Goal: Information Seeking & Learning: Learn about a topic

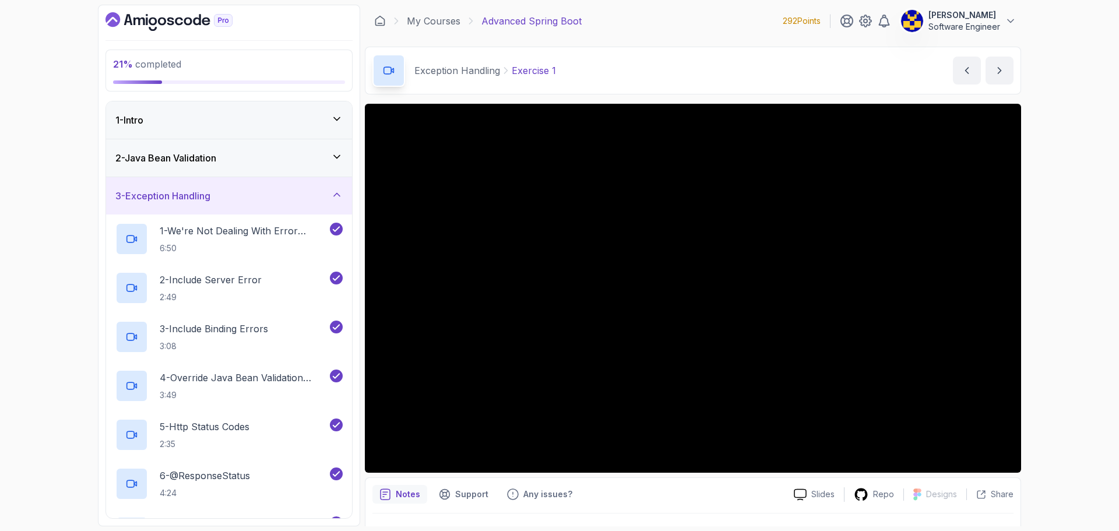
scroll to position [245, 0]
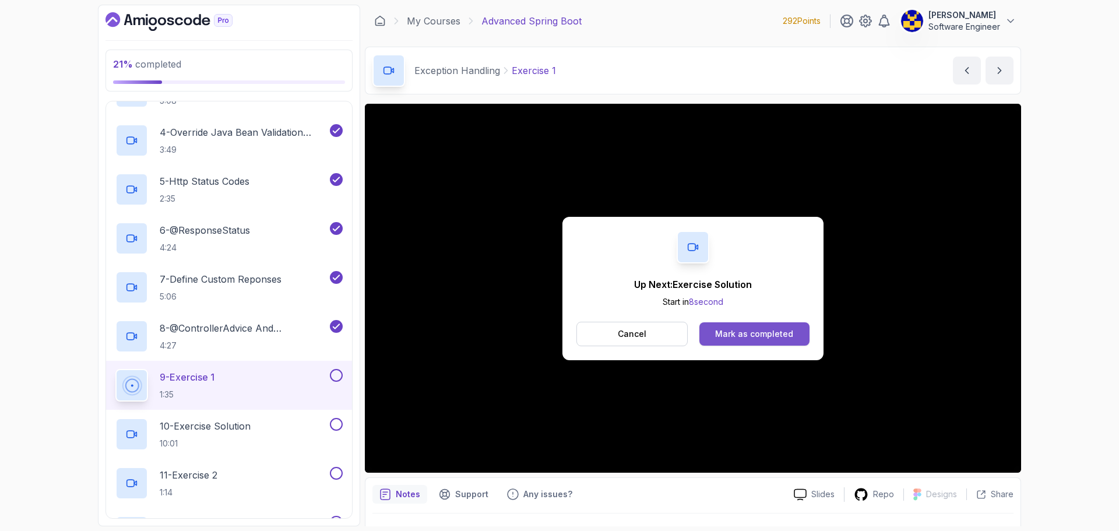
click at [769, 335] on div "Mark as completed" at bounding box center [754, 334] width 78 height 12
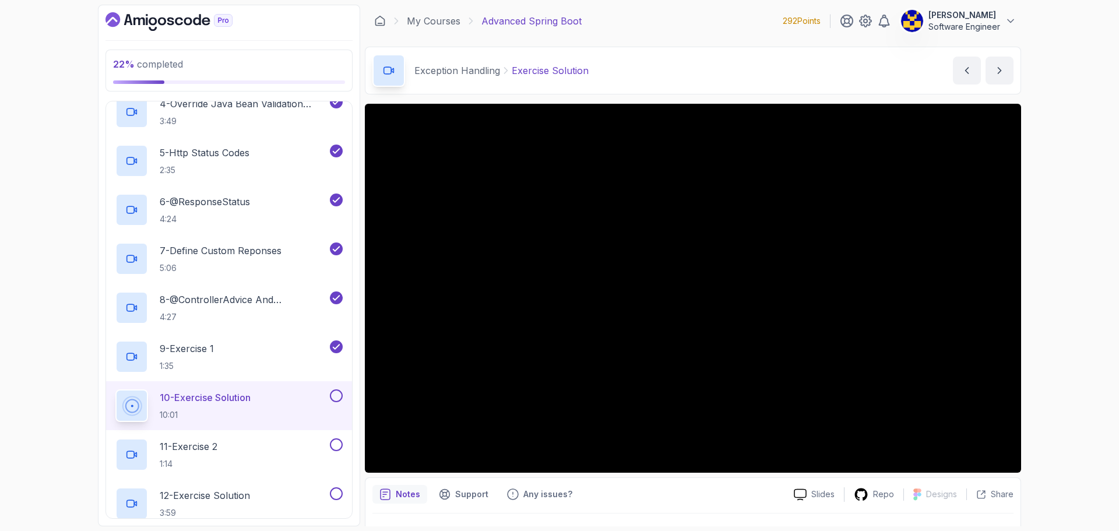
scroll to position [362, 0]
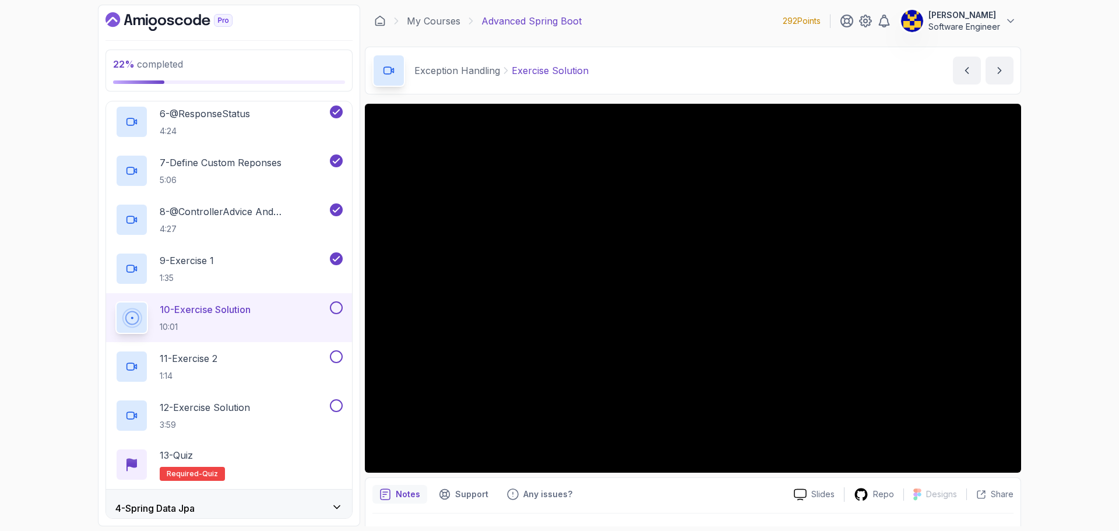
click at [1054, 269] on div "22 % completed 1 - Intro 2 - Java Bean Validation 3 - Exception Handling 1 - We…" at bounding box center [559, 265] width 1119 height 531
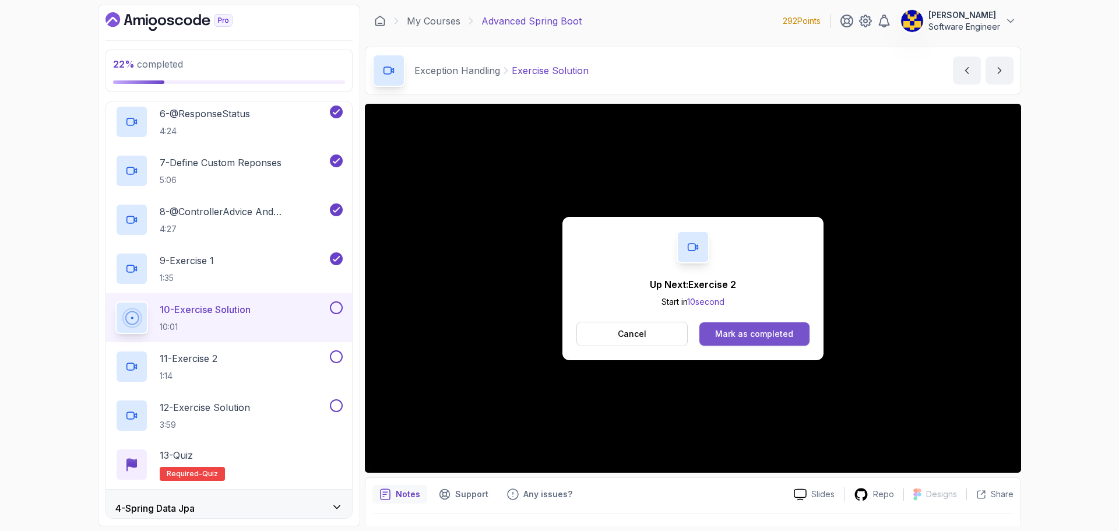
click at [733, 329] on div "Mark as completed" at bounding box center [754, 334] width 78 height 12
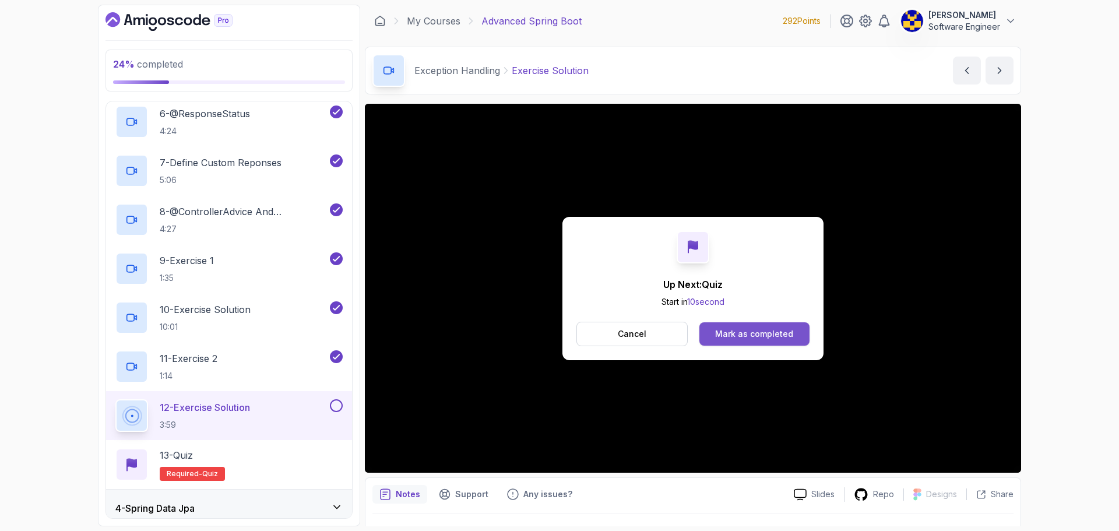
click at [759, 330] on div "Mark as completed" at bounding box center [754, 334] width 78 height 12
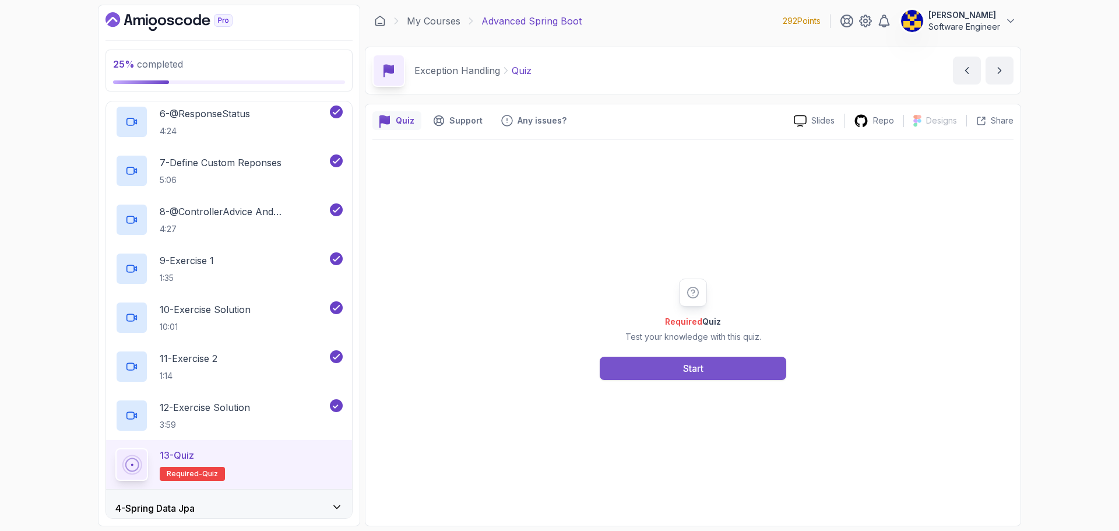
click at [681, 365] on button "Start" at bounding box center [693, 368] width 187 height 23
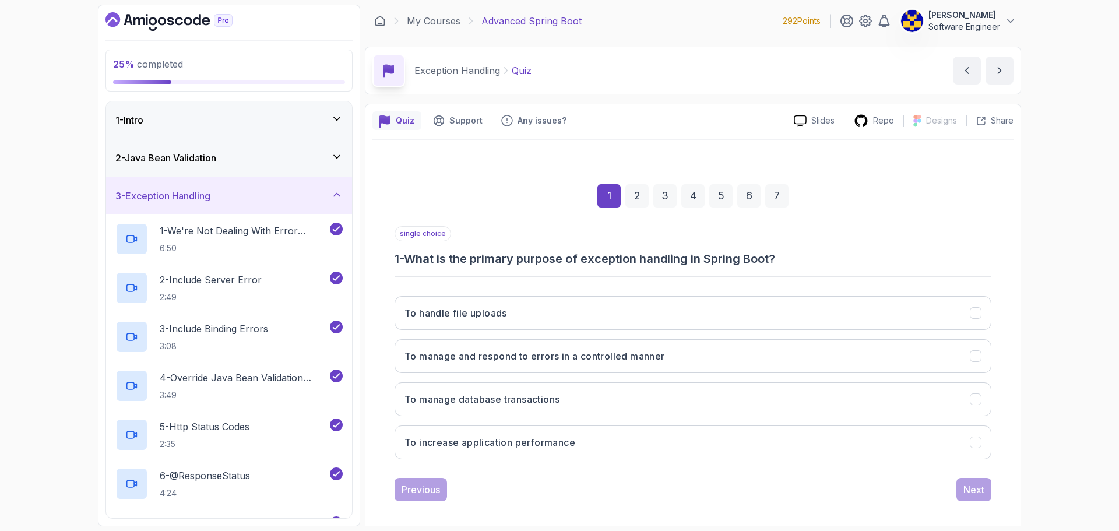
click at [288, 164] on div "2 - Java Bean Validation" at bounding box center [228, 158] width 227 height 14
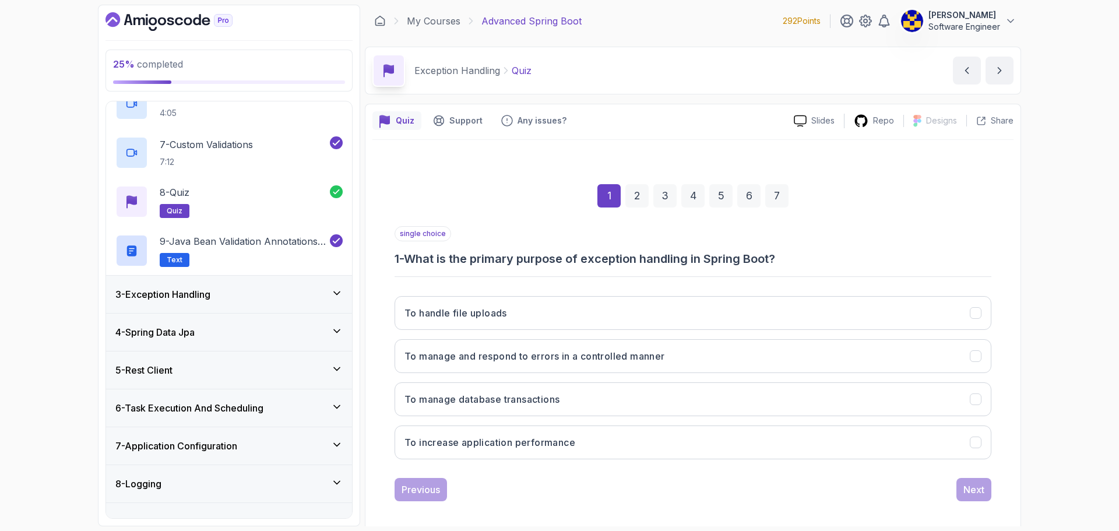
scroll to position [516, 0]
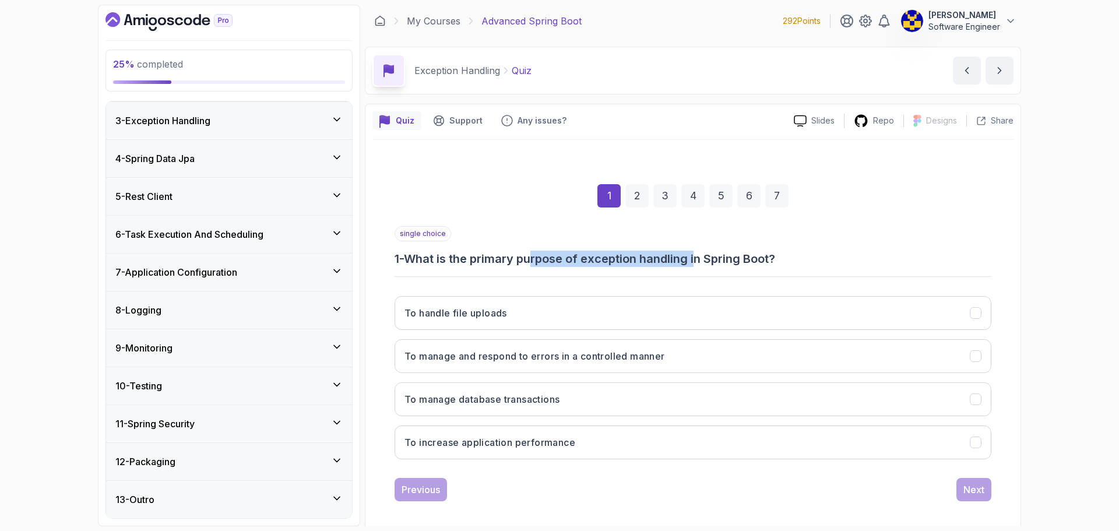
drag, startPoint x: 544, startPoint y: 260, endPoint x: 708, endPoint y: 266, distance: 163.9
click at [706, 266] on h3 "1 - What is the primary purpose of exception handling in Spring Boot?" at bounding box center [693, 259] width 597 height 16
click at [774, 261] on h3 "1 - What is the primary purpose of exception handling in Spring Boot?" at bounding box center [693, 259] width 597 height 16
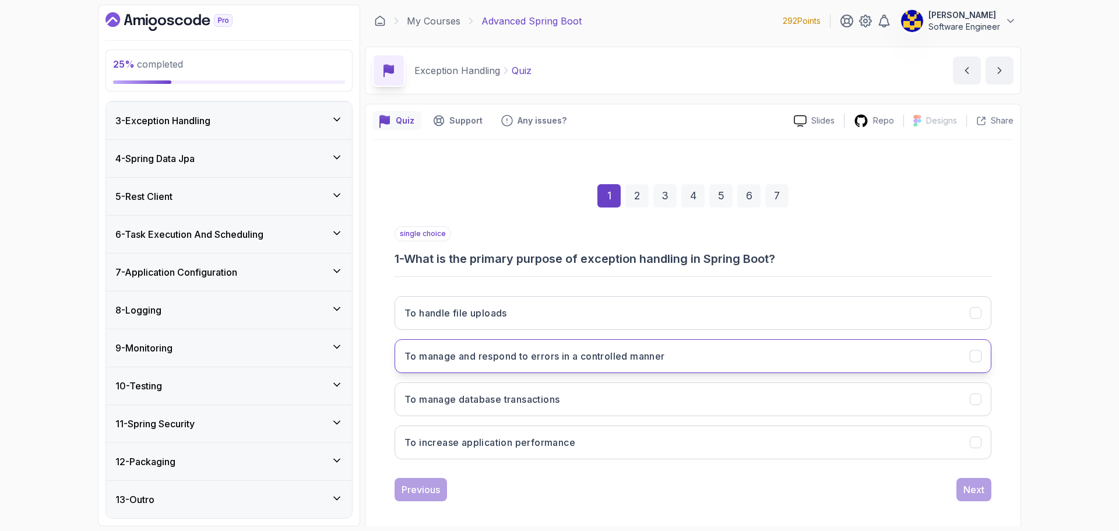
click at [515, 354] on h3 "To manage and respond to errors in a controlled manner" at bounding box center [535, 356] width 261 height 14
click at [977, 497] on button "Next" at bounding box center [973, 489] width 35 height 23
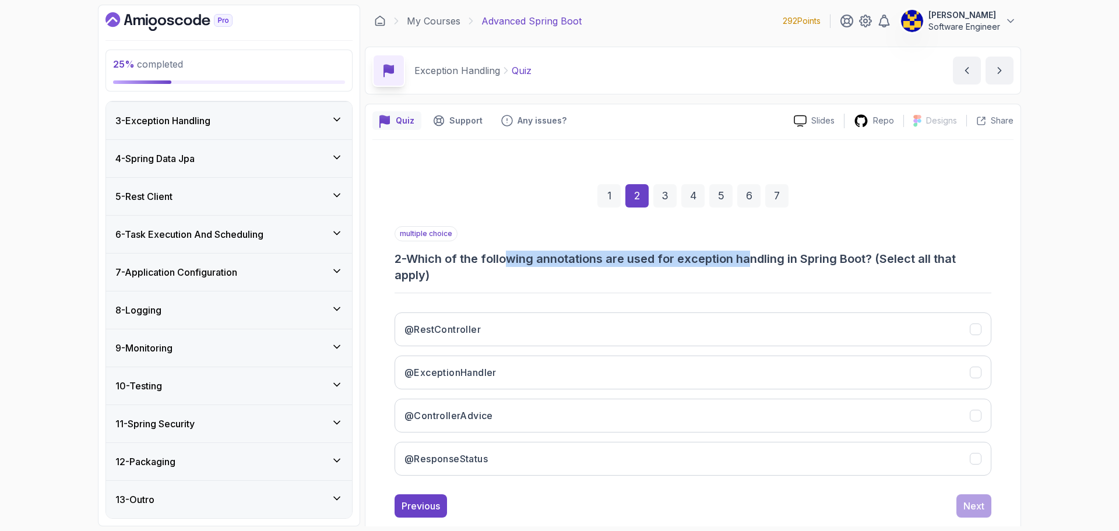
drag, startPoint x: 525, startPoint y: 260, endPoint x: 758, endPoint y: 261, distance: 233.2
click at [758, 261] on h3 "2 - Which of the following annotations are used for exception handling in Sprin…" at bounding box center [693, 267] width 597 height 33
click at [679, 283] on div "multiple choice 2 - Which of the following annotations are used for exception h…" at bounding box center [693, 355] width 597 height 259
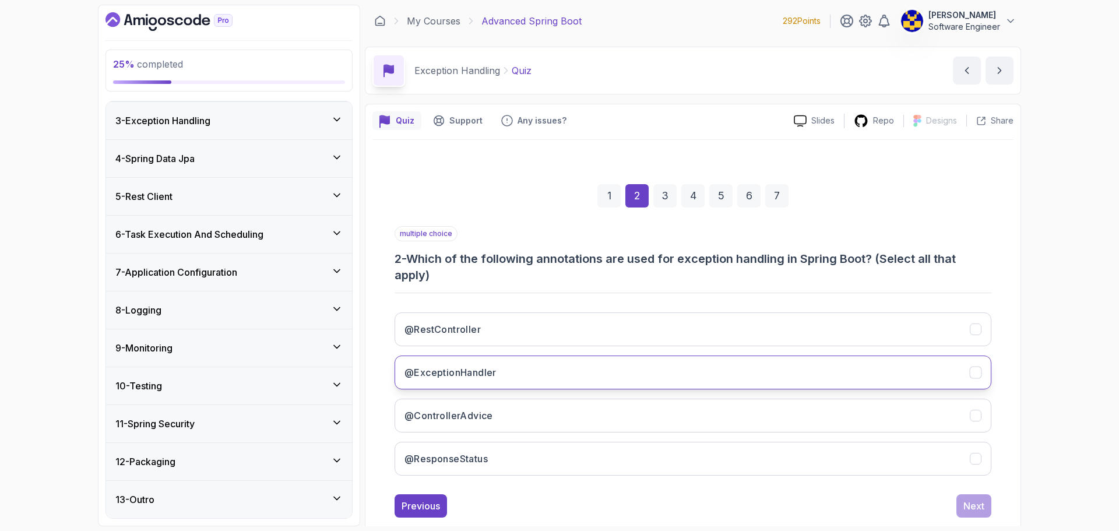
click at [477, 367] on h3 "@ExceptionHandler" at bounding box center [451, 372] width 92 height 14
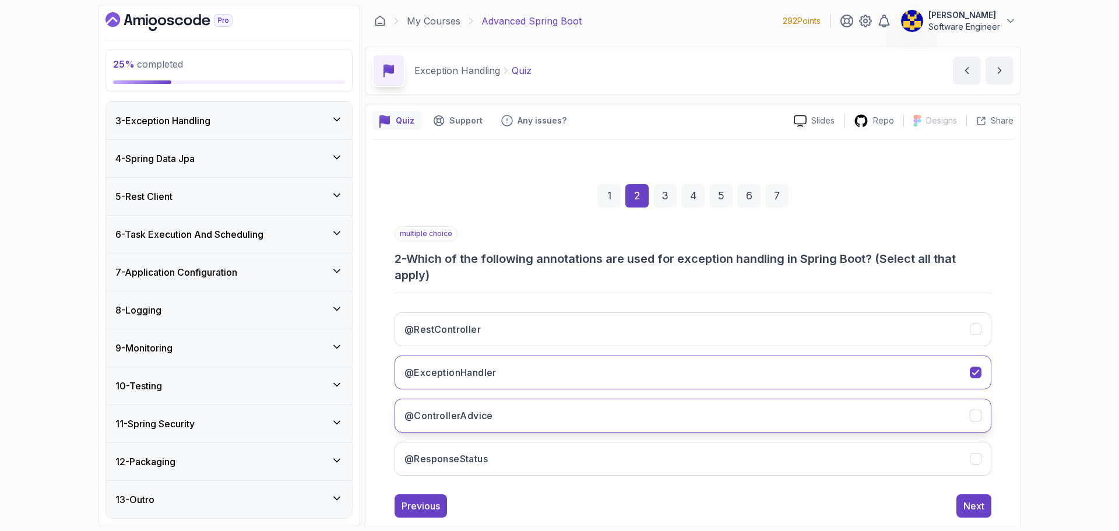
click at [487, 415] on h3 "@ControllerAdvice" at bounding box center [449, 416] width 89 height 14
click at [482, 453] on h3 "@ResponseStatus" at bounding box center [446, 459] width 83 height 14
click at [972, 504] on div "Next" at bounding box center [973, 506] width 21 height 14
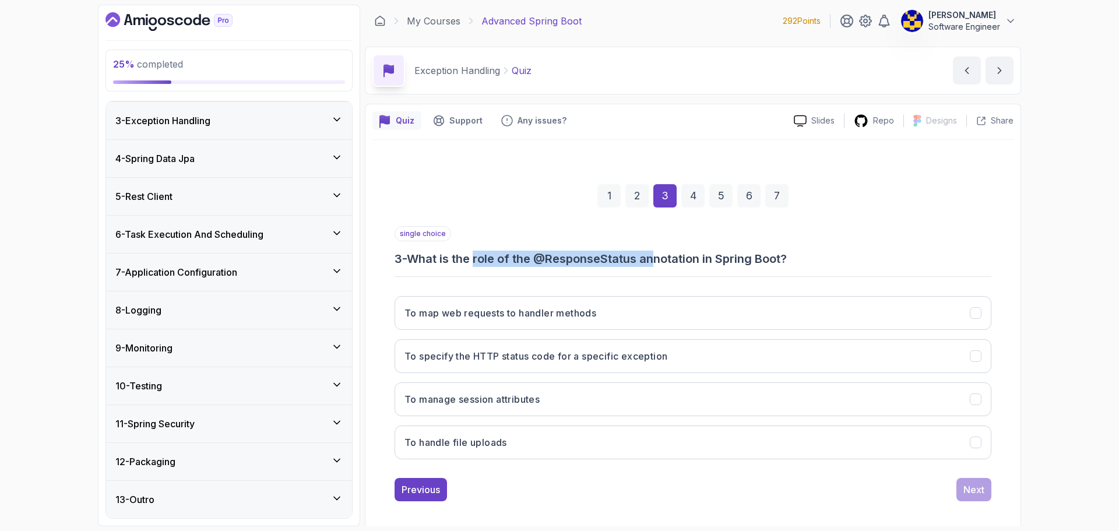
drag, startPoint x: 481, startPoint y: 260, endPoint x: 674, endPoint y: 256, distance: 193.5
click at [663, 256] on h3 "3 - What is the role of the @ResponseStatus annotation in Spring Boot?" at bounding box center [693, 259] width 597 height 16
click at [677, 256] on h3 "3 - What is the role of the @ResponseStatus annotation in Spring Boot?" at bounding box center [693, 259] width 597 height 16
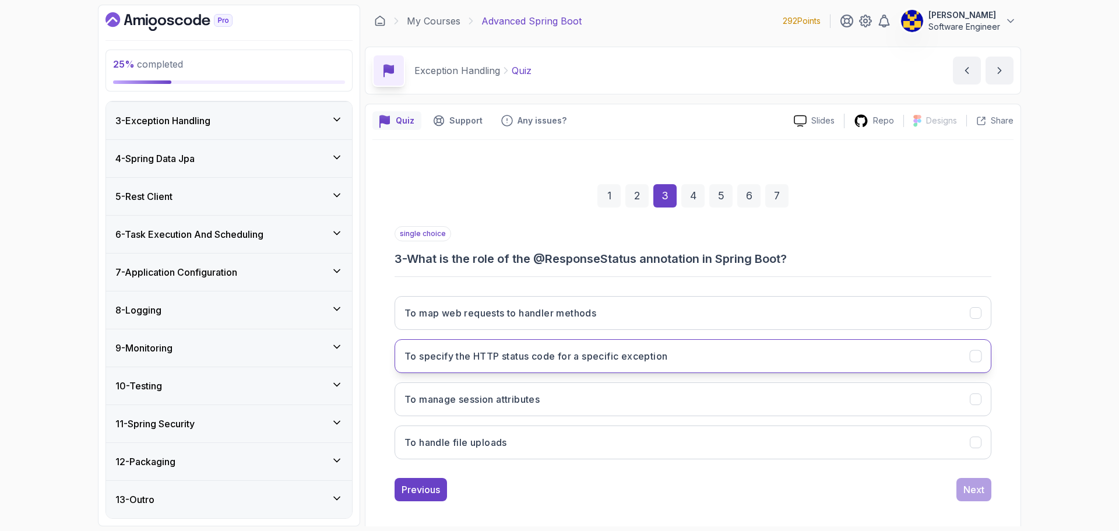
click at [479, 356] on h3 "To specify the HTTP status code for a specific exception" at bounding box center [536, 356] width 263 height 14
click at [972, 489] on div "Next" at bounding box center [973, 490] width 21 height 14
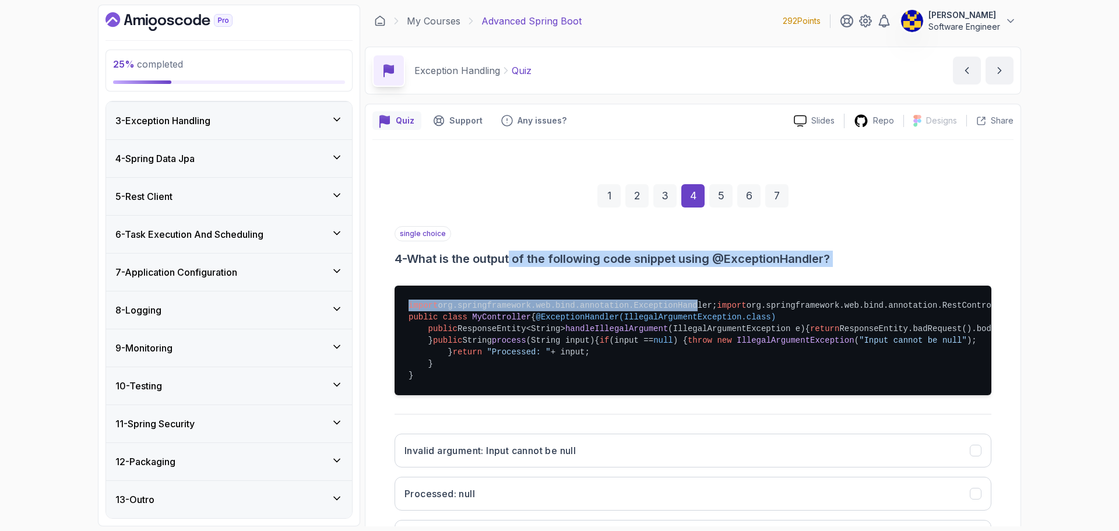
drag, startPoint x: 532, startPoint y: 258, endPoint x: 680, endPoint y: 268, distance: 149.0
click at [677, 268] on div "single choice 4 - What is the output of the following code snippet using @Excep…" at bounding box center [693, 416] width 597 height 380
click at [894, 257] on h3 "4 - What is the output of the following code snippet using @ExceptionHandler?" at bounding box center [693, 259] width 597 height 16
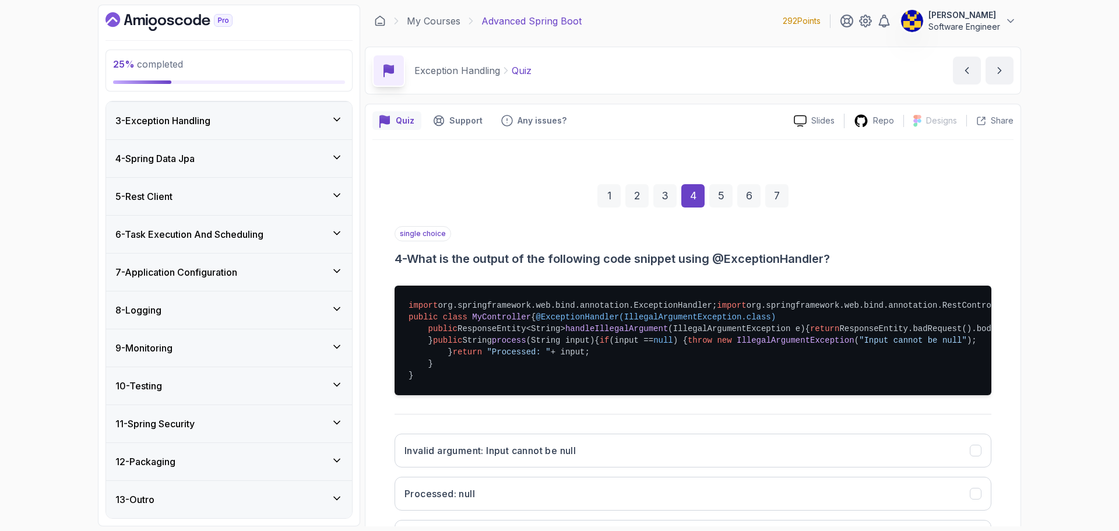
click at [744, 272] on div "single choice 4 - What is the output of the following code snippet using @Excep…" at bounding box center [693, 416] width 597 height 380
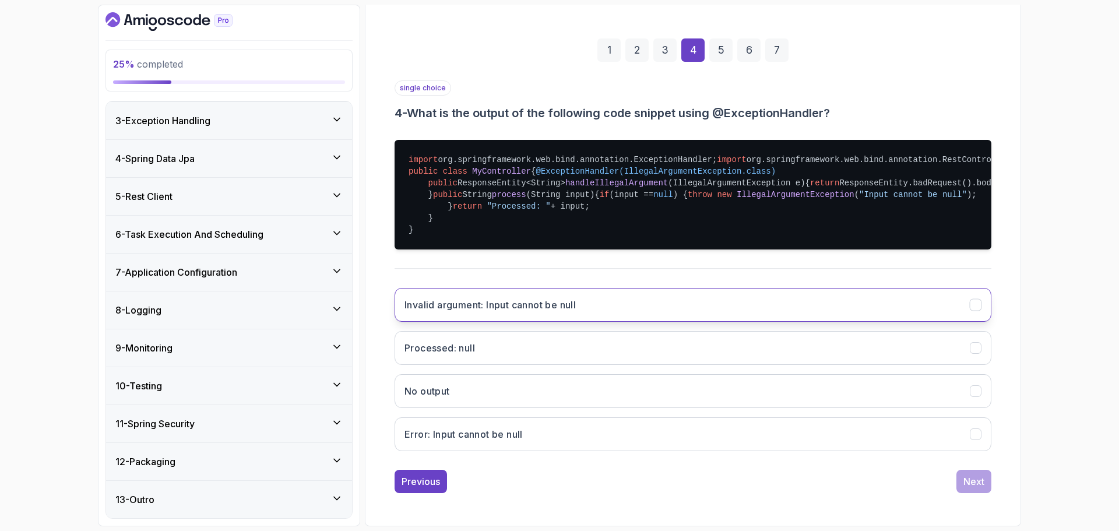
scroll to position [286, 0]
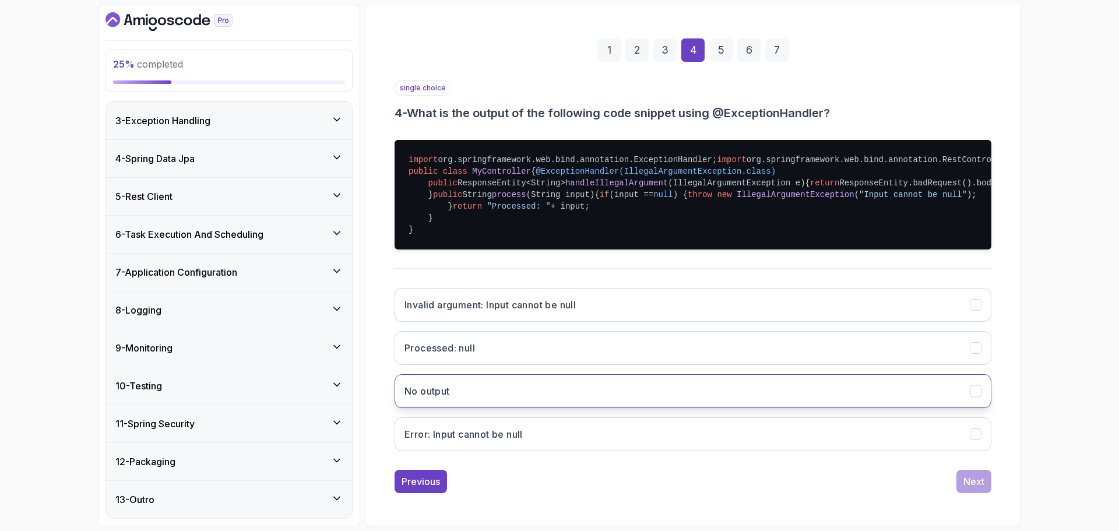
click at [457, 383] on button "No output" at bounding box center [693, 391] width 597 height 34
click at [965, 488] on div "Next" at bounding box center [973, 481] width 21 height 14
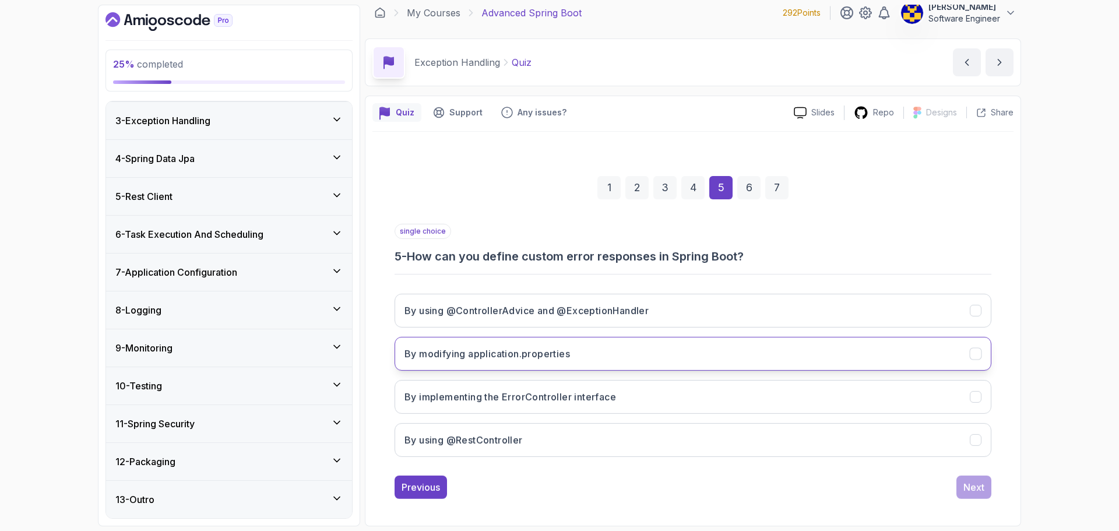
scroll to position [8, 0]
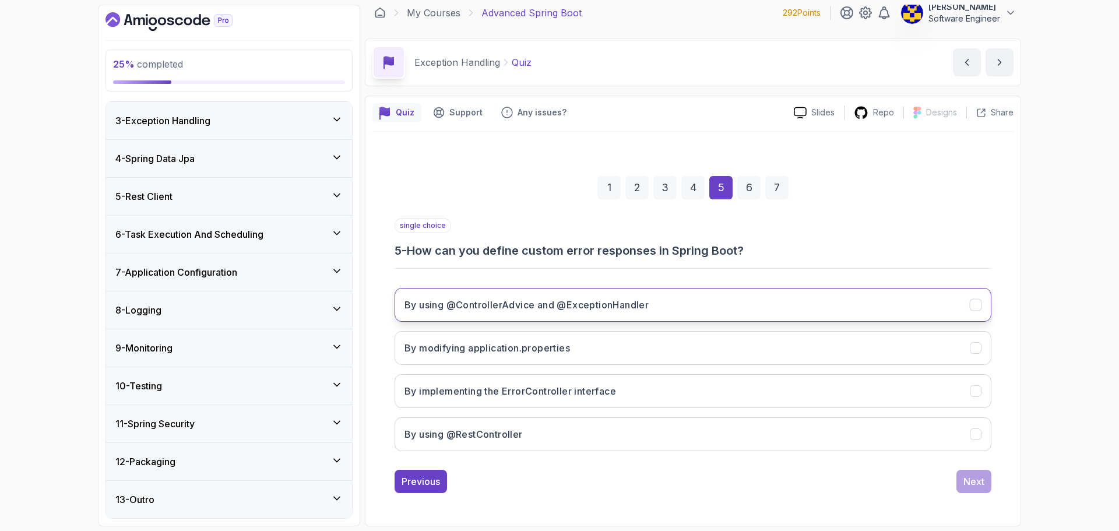
click at [516, 304] on h3 "By using @ControllerAdvice and @ExceptionHandler" at bounding box center [527, 305] width 244 height 14
click at [970, 486] on div "Next" at bounding box center [973, 481] width 21 height 14
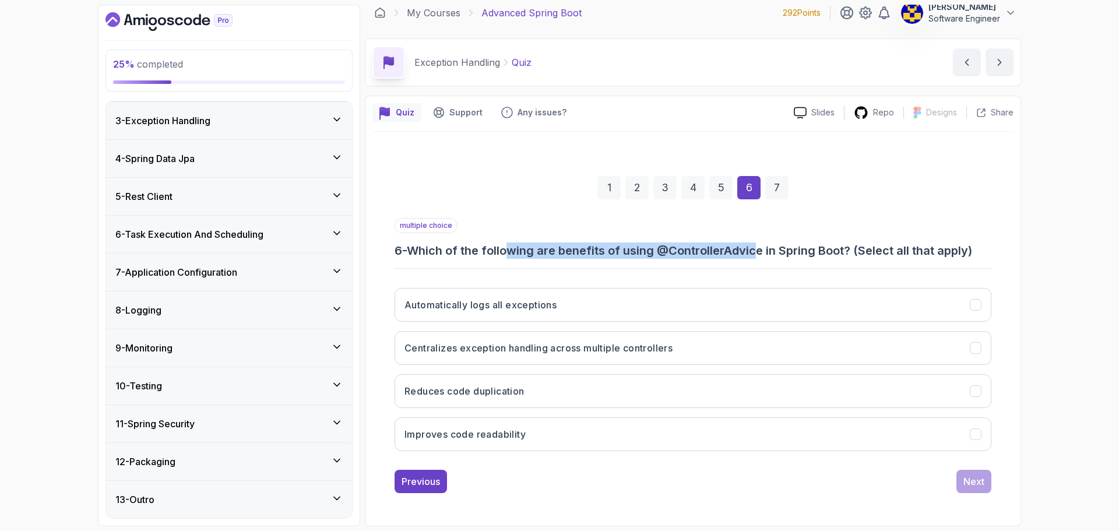
drag, startPoint x: 547, startPoint y: 254, endPoint x: 762, endPoint y: 252, distance: 215.1
click at [762, 252] on h3 "6 - Which of the following are benefits of using @ControllerAdvice in Spring Bo…" at bounding box center [693, 250] width 597 height 16
click at [718, 261] on div "multiple choice 6 - Which of the following are benefits of using @ControllerAdv…" at bounding box center [693, 339] width 597 height 242
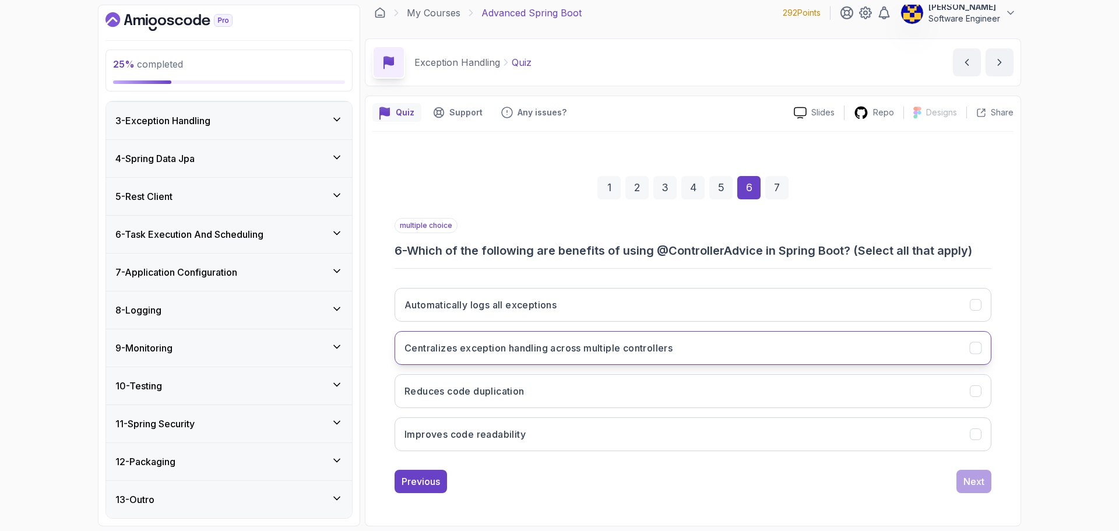
click at [423, 353] on h3 "Centralizes exception handling across multiple controllers" at bounding box center [539, 348] width 268 height 14
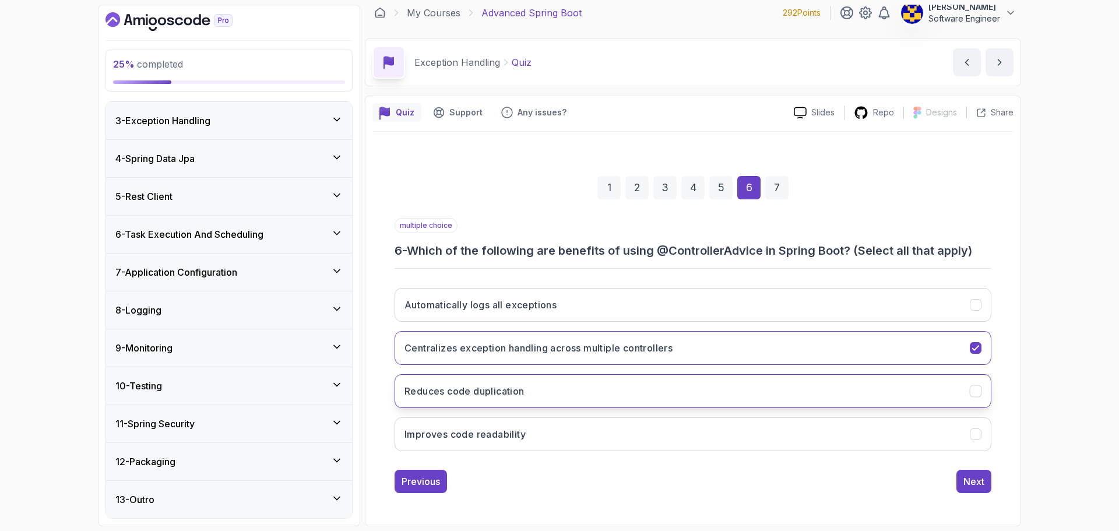
click at [407, 392] on h3 "Reduces code duplication" at bounding box center [465, 391] width 120 height 14
click at [442, 444] on button "Improves code readability" at bounding box center [693, 434] width 597 height 34
click at [967, 483] on div "Next" at bounding box center [973, 481] width 21 height 14
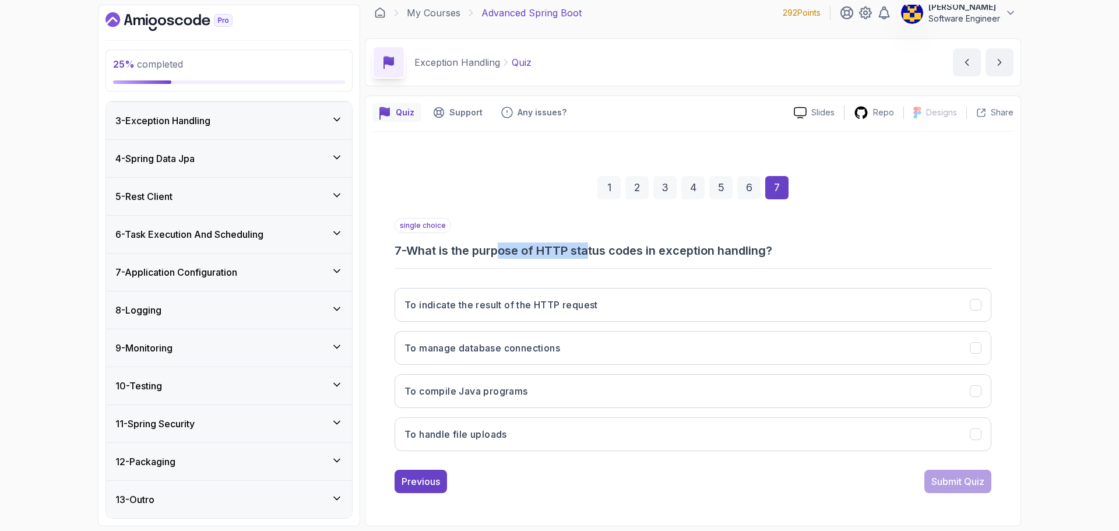
drag, startPoint x: 533, startPoint y: 249, endPoint x: 595, endPoint y: 248, distance: 61.8
click at [595, 248] on h3 "7 - What is the purpose of HTTP status codes in exception handling?" at bounding box center [693, 250] width 597 height 16
click at [618, 250] on h3 "7 - What is the purpose of HTTP status codes in exception handling?" at bounding box center [693, 250] width 597 height 16
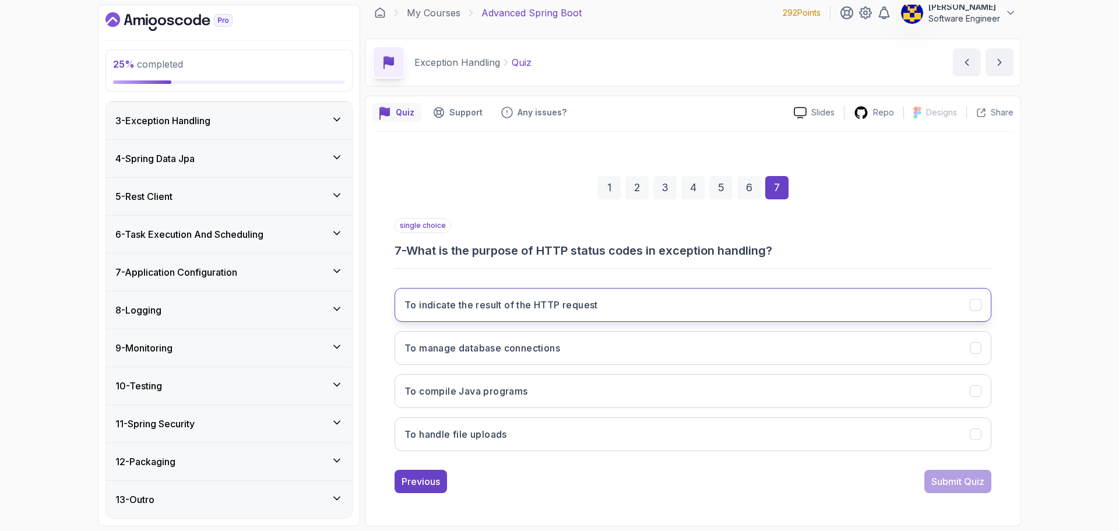
click at [496, 307] on h3 "To indicate the result of the HTTP request" at bounding box center [502, 305] width 194 height 14
click at [946, 485] on div "Submit Quiz" at bounding box center [957, 481] width 53 height 14
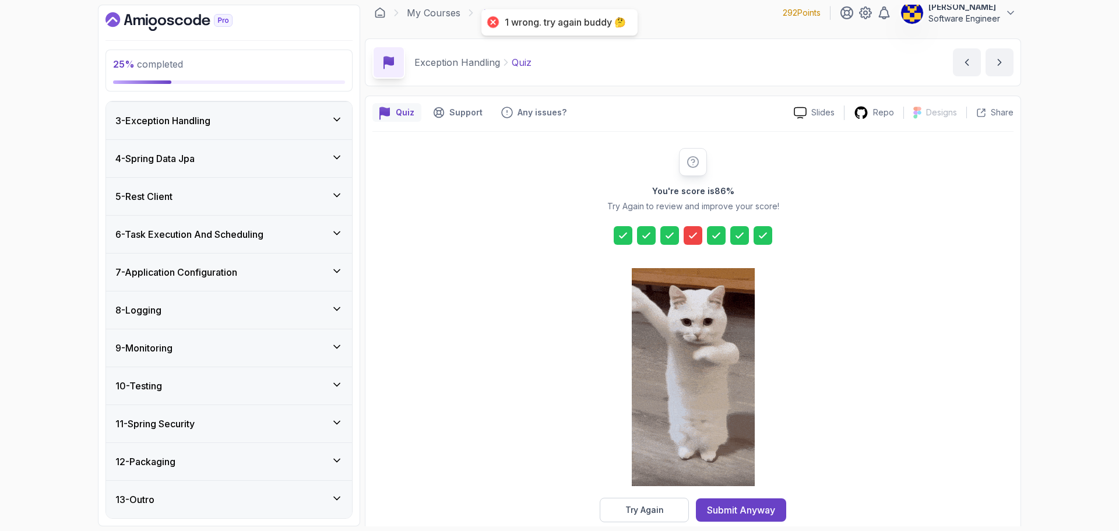
click at [692, 235] on icon at bounding box center [693, 236] width 12 height 12
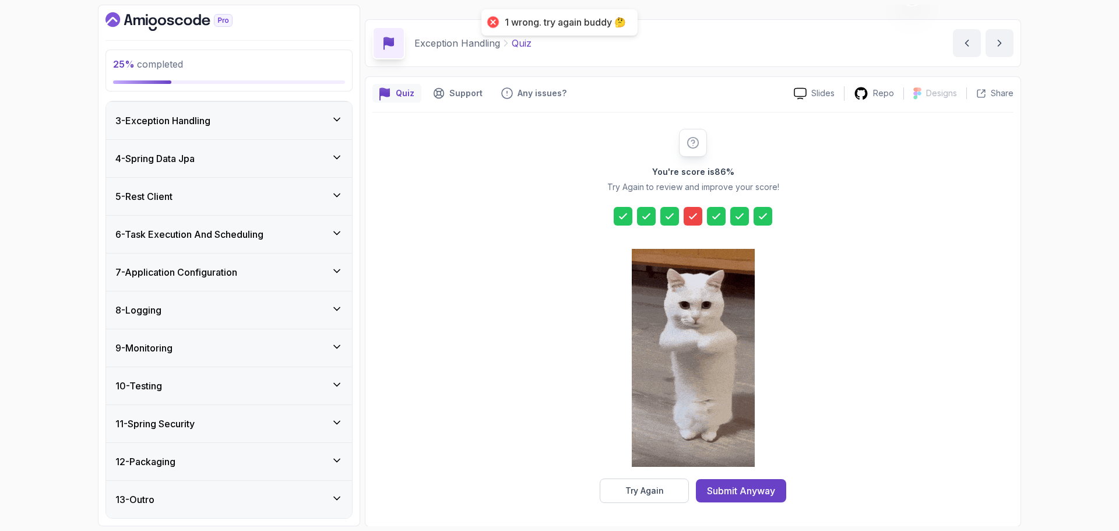
scroll to position [28, 0]
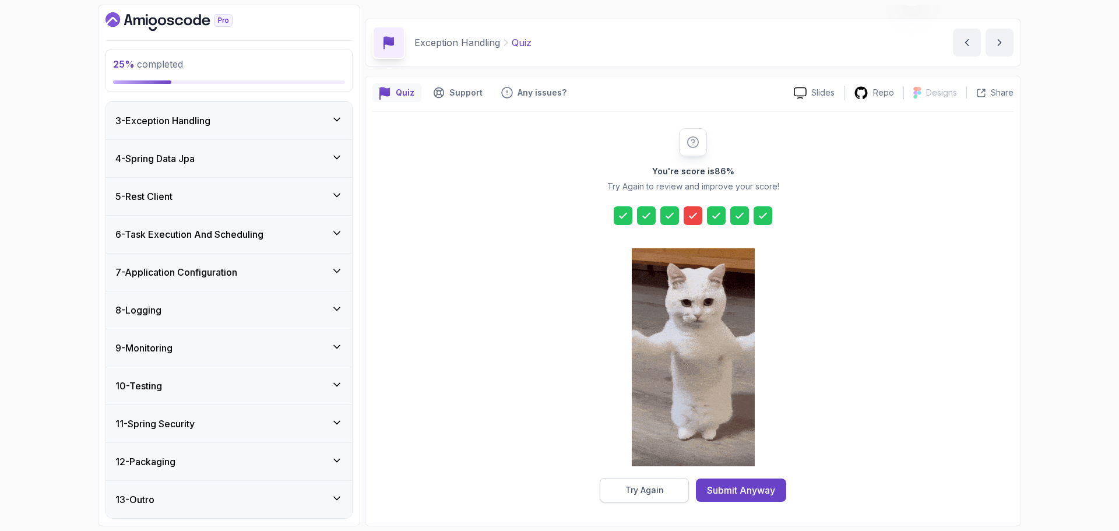
click at [657, 486] on div "Try Again" at bounding box center [644, 490] width 38 height 12
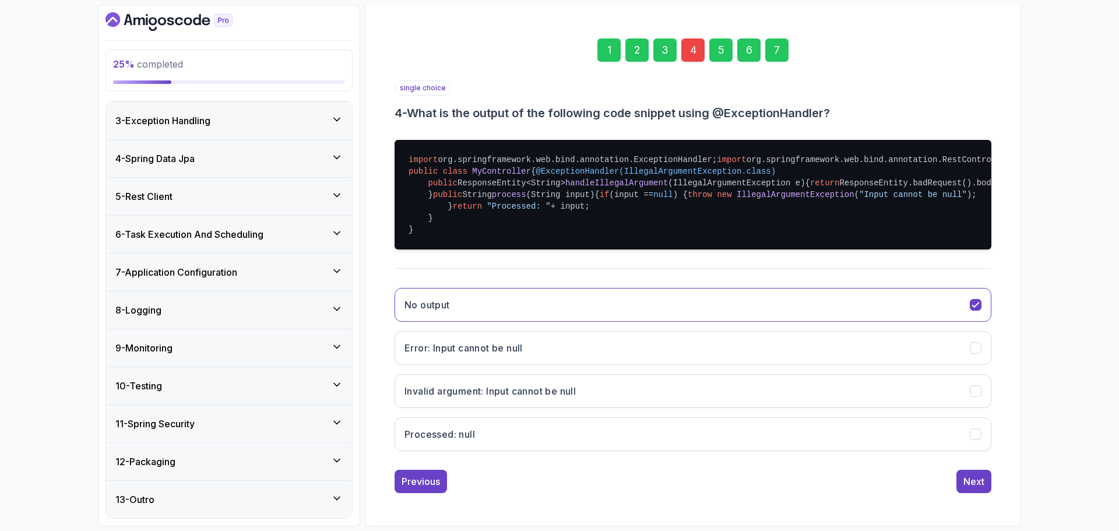
scroll to position [286, 0]
click at [578, 443] on button "Processed: null" at bounding box center [693, 434] width 597 height 34
click at [980, 484] on div "Next" at bounding box center [973, 481] width 21 height 14
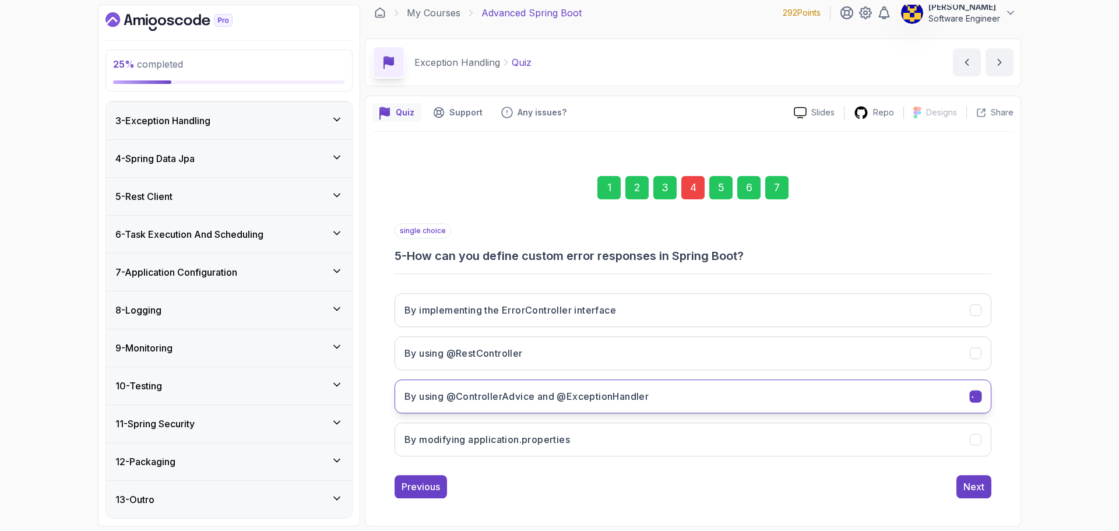
scroll to position [8, 0]
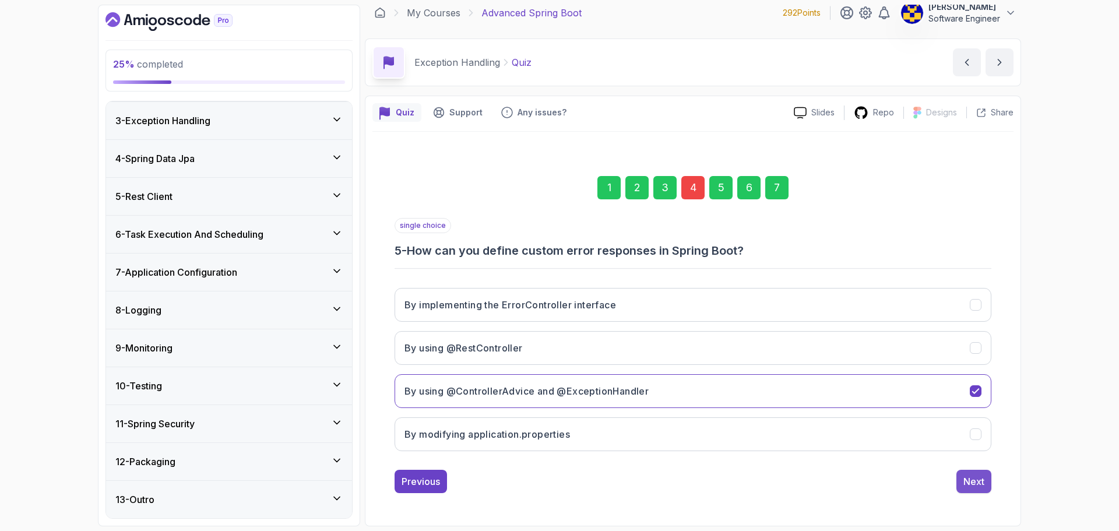
click at [958, 472] on button "Next" at bounding box center [973, 481] width 35 height 23
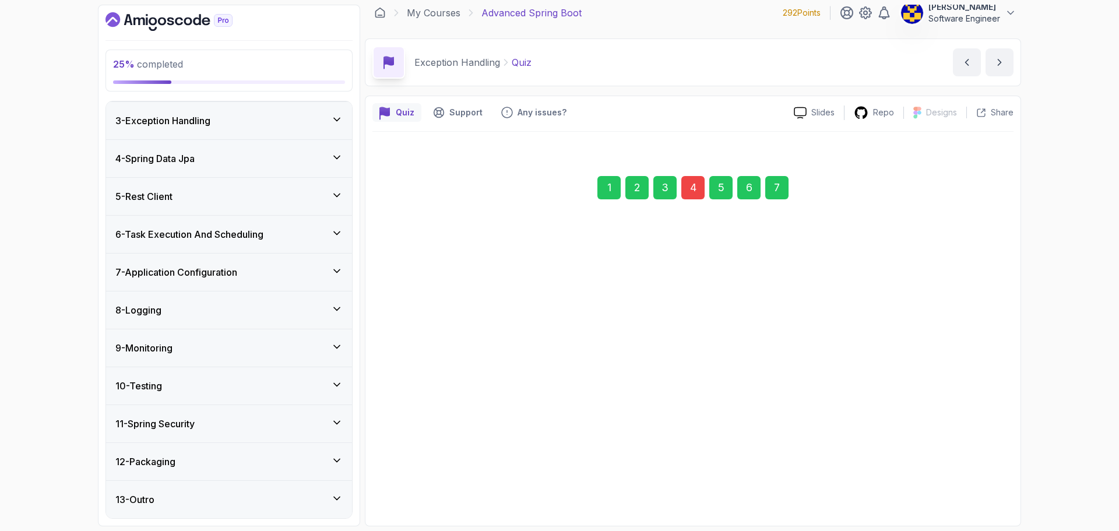
click at [966, 481] on div "Next" at bounding box center [973, 481] width 21 height 14
click at [968, 482] on div "Submit Quiz" at bounding box center [957, 481] width 53 height 14
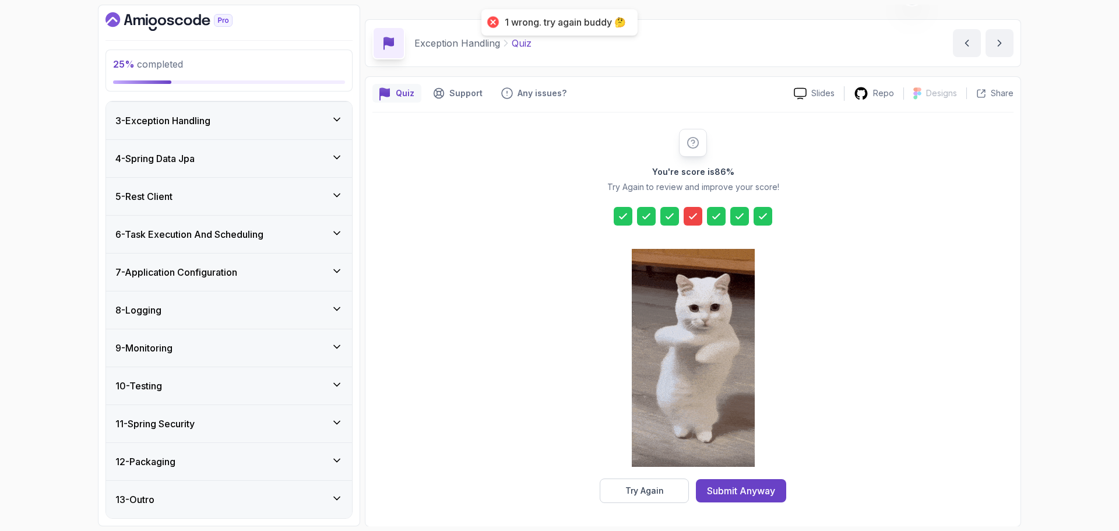
scroll to position [28, 0]
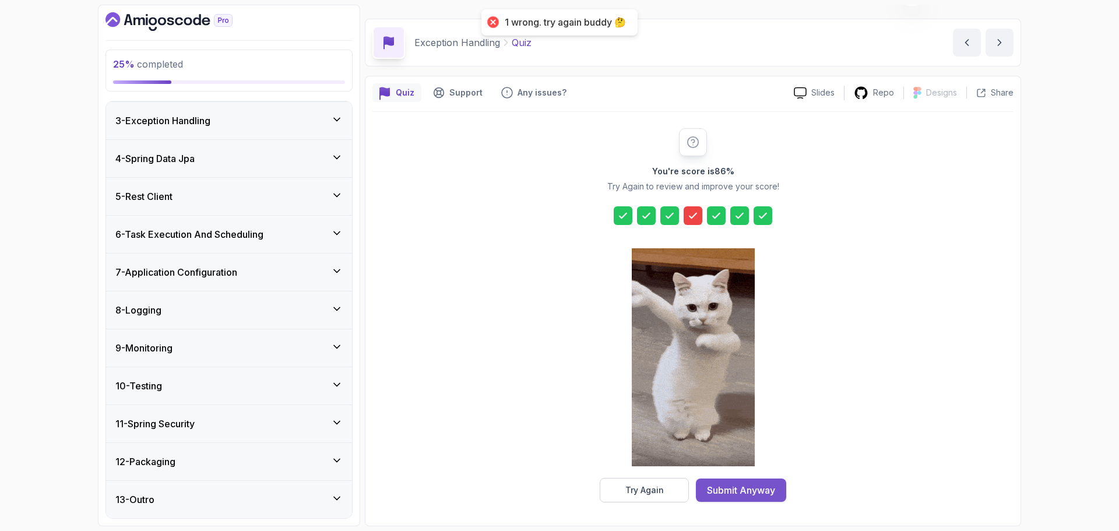
click at [763, 491] on div "Submit Anyway" at bounding box center [741, 490] width 68 height 14
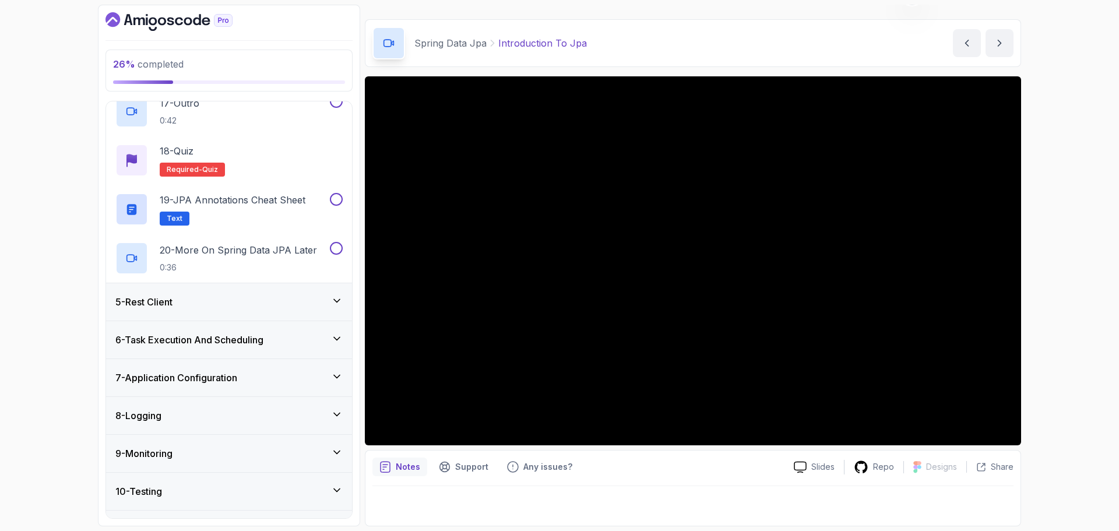
scroll to position [950, 0]
